Goal: Transaction & Acquisition: Obtain resource

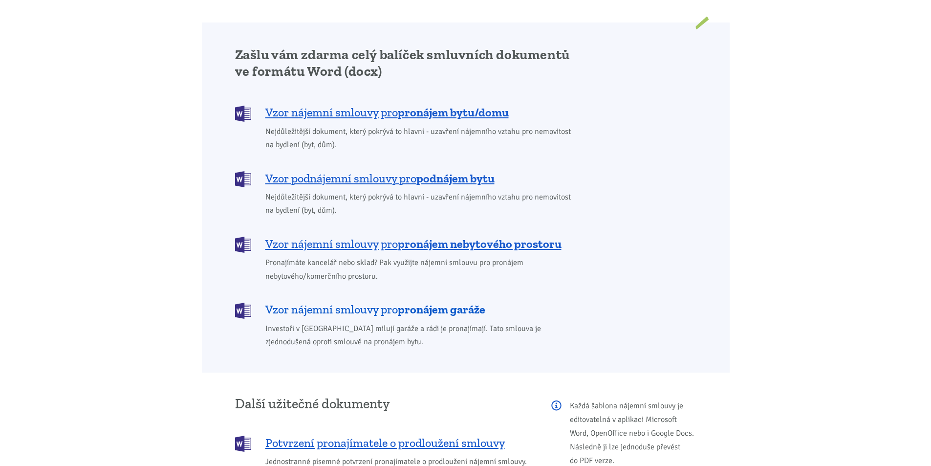
click at [337, 302] on span "Vzor nájemní smlouvy pro pronájem garáže" at bounding box center [375, 310] width 220 height 16
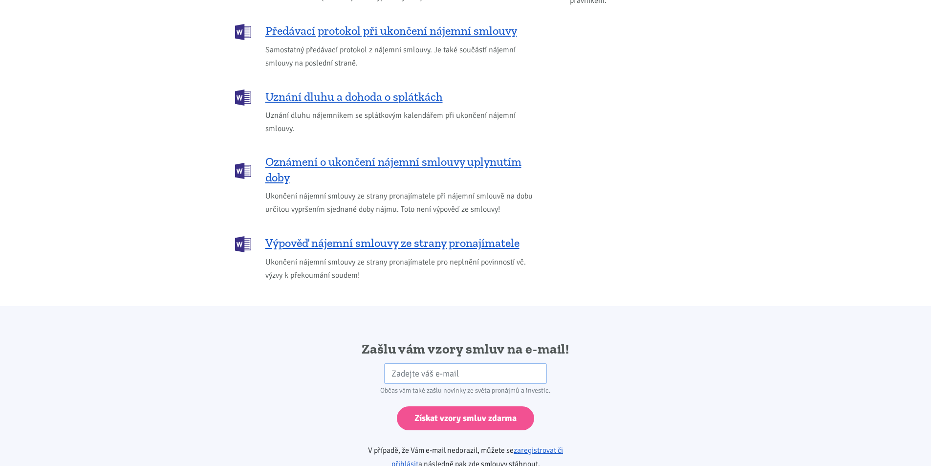
scroll to position [1632, 0]
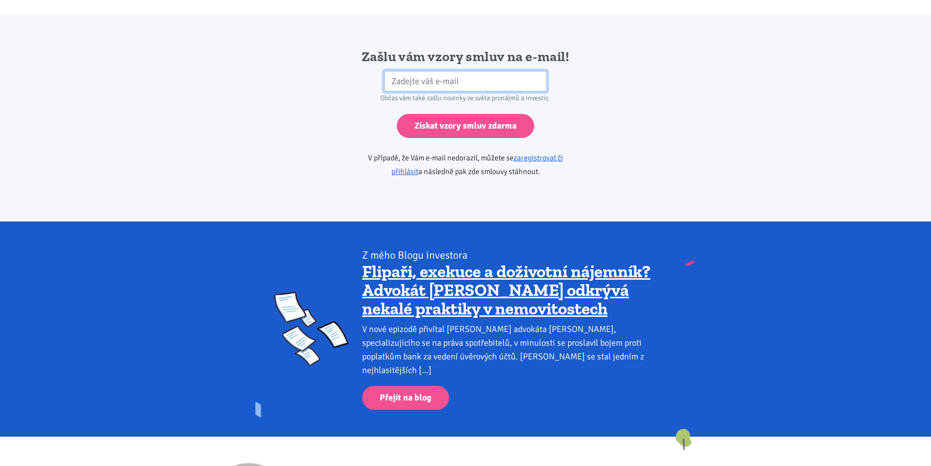
click at [472, 71] on input "email" at bounding box center [465, 81] width 163 height 21
type input "[EMAIL_ADDRESS][DOMAIN_NAME]"
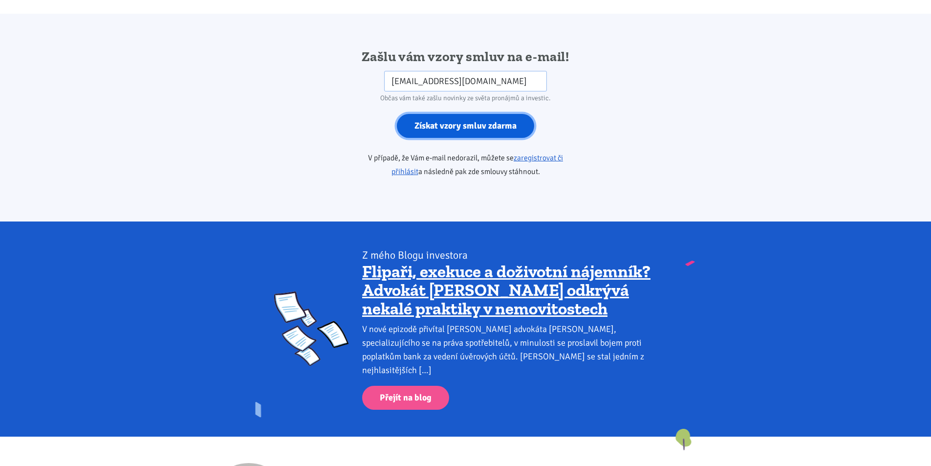
click at [455, 114] on input "Získat vzory smluv zdarma" at bounding box center [465, 126] width 137 height 24
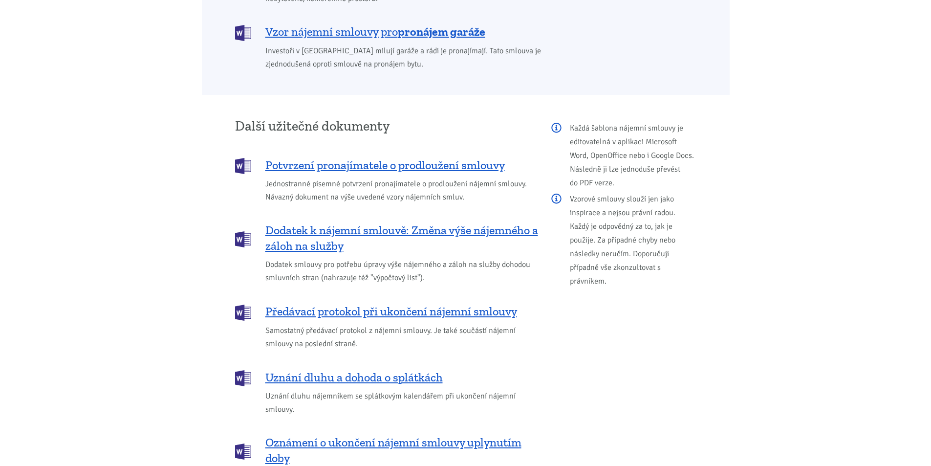
scroll to position [1046, 0]
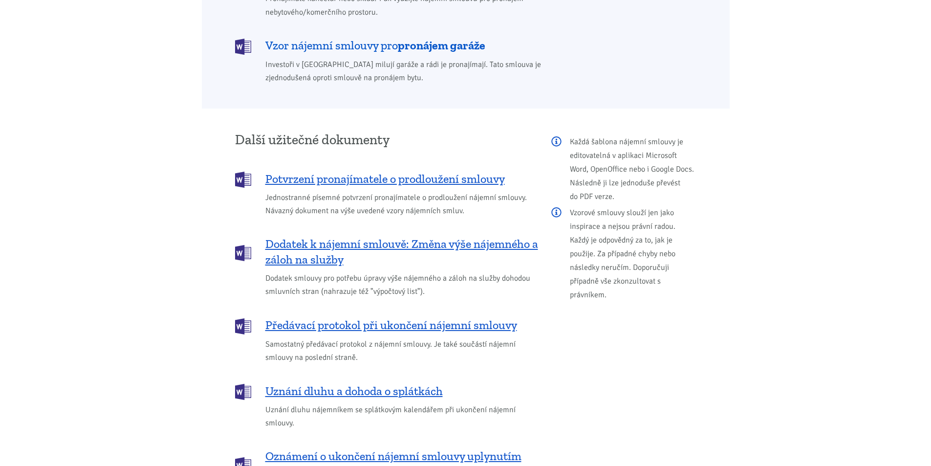
click at [357, 38] on span "Vzor nájemní smlouvy pro pronájem garáže" at bounding box center [375, 46] width 220 height 16
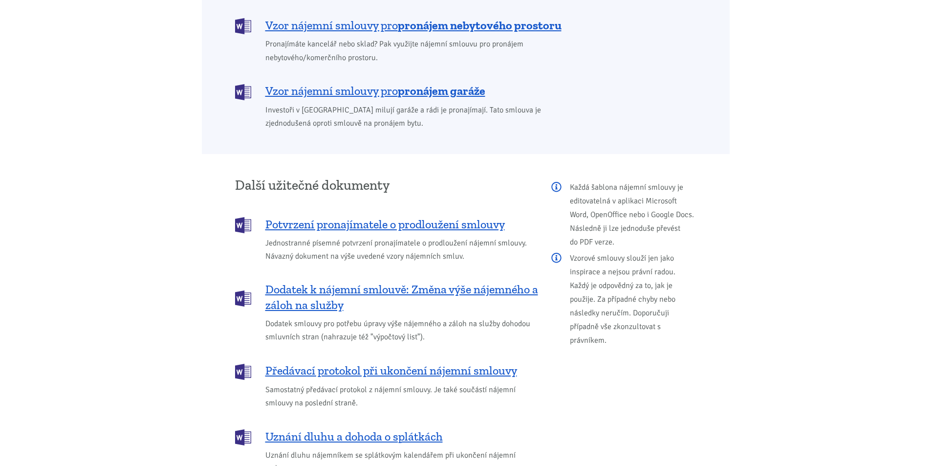
scroll to position [850, 0]
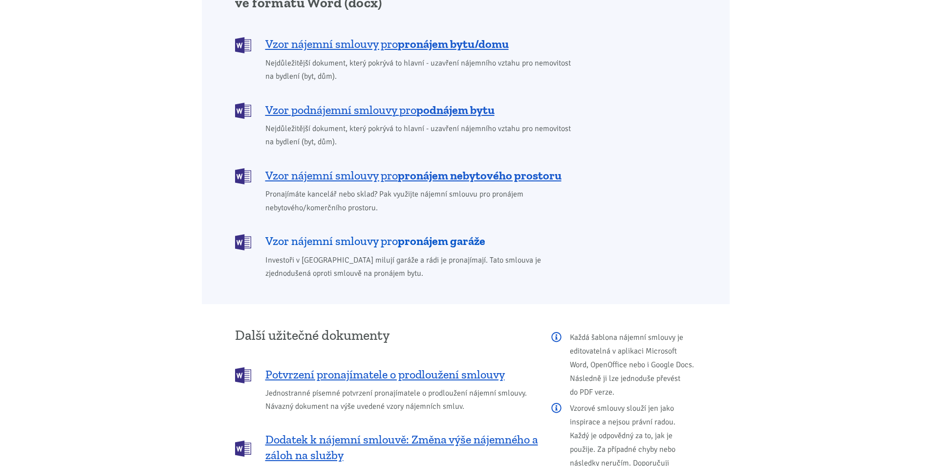
click at [386, 233] on span "Vzor nájemní smlouvy pro pronájem garáže" at bounding box center [375, 241] width 220 height 16
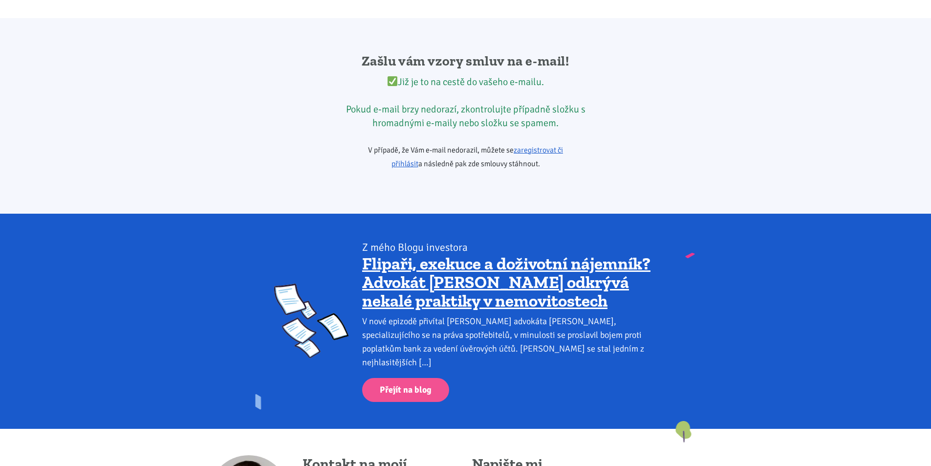
scroll to position [1632, 0]
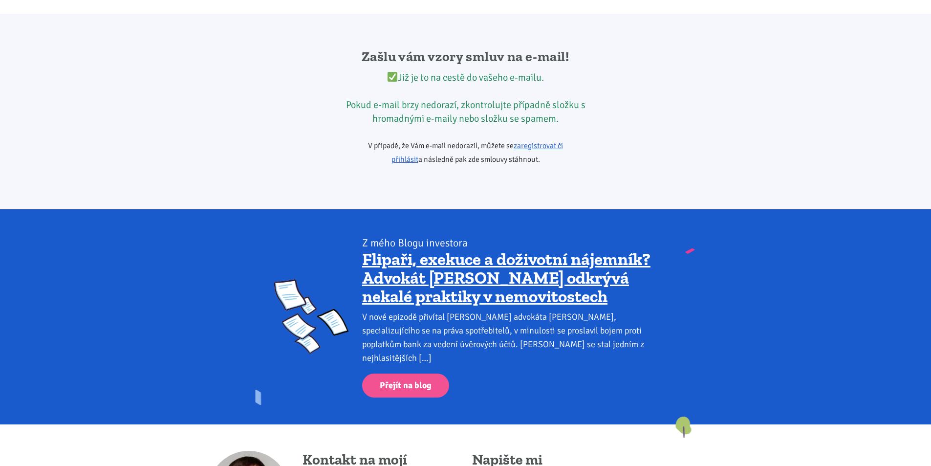
click at [32, 35] on div "Zašlu vám vzory smluv na e-mail! Již je to na cestě do vašeho e-mailu. Pokud e-…" at bounding box center [465, 111] width 931 height 195
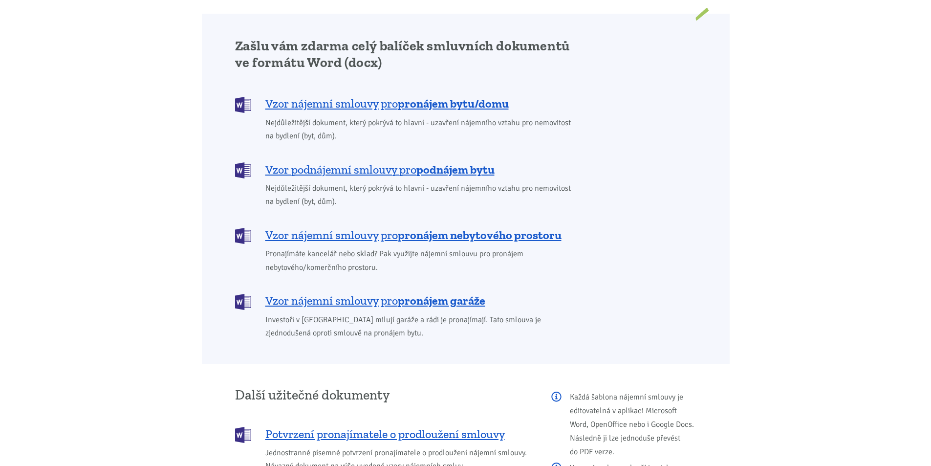
scroll to position [782, 0]
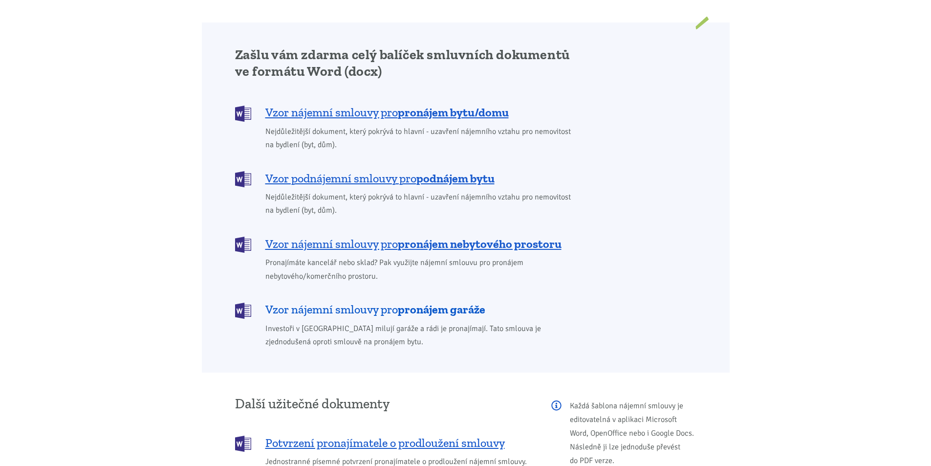
click at [395, 302] on span "Vzor nájemní smlouvy pro pronájem garáže" at bounding box center [375, 310] width 220 height 16
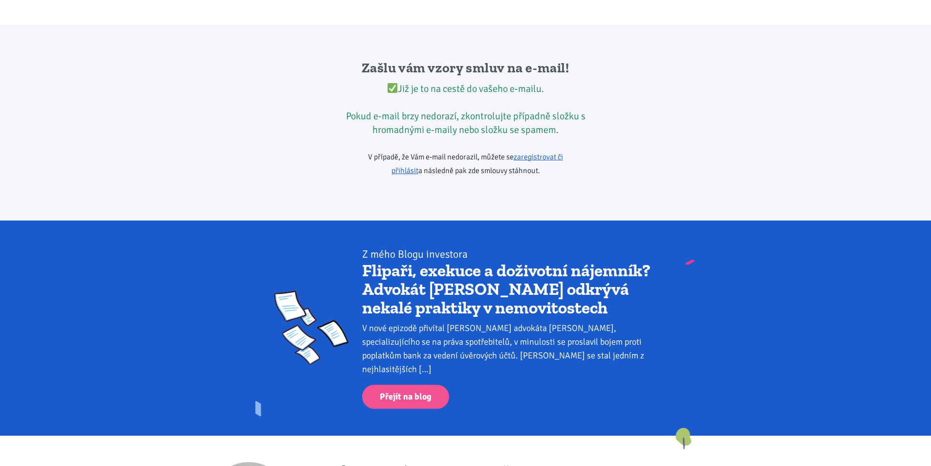
scroll to position [1632, 0]
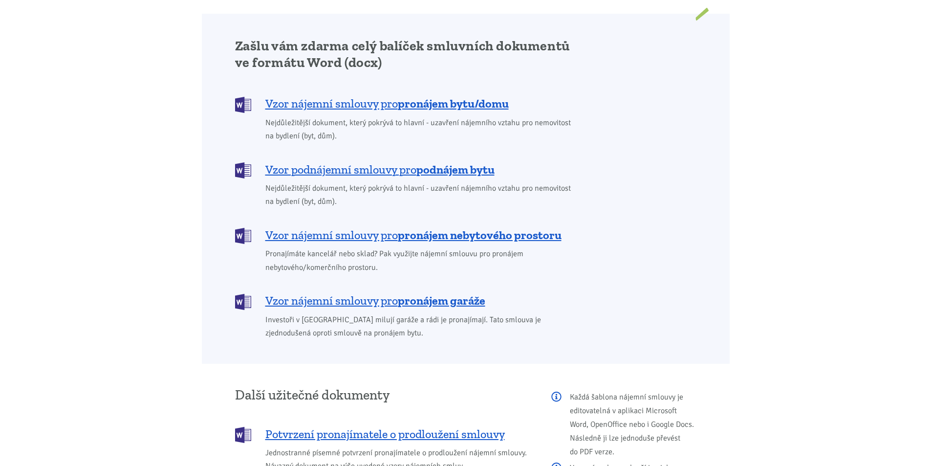
scroll to position [782, 0]
